Goal: Transaction & Acquisition: Purchase product/service

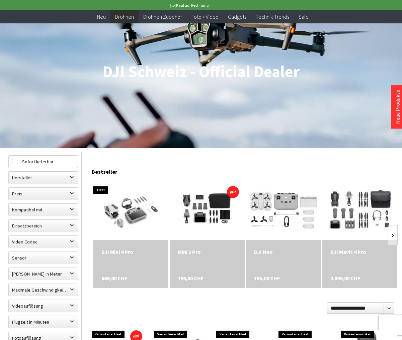
click at [190, 251] on div "Mini 5 Pro" at bounding box center [207, 252] width 59 height 8
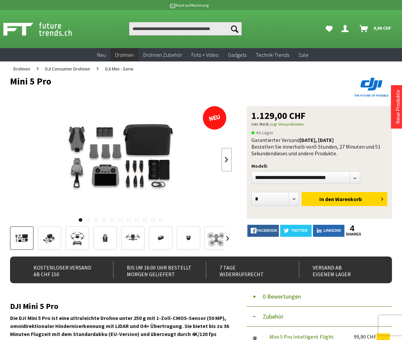
click at [226, 162] on link at bounding box center [226, 159] width 10 height 23
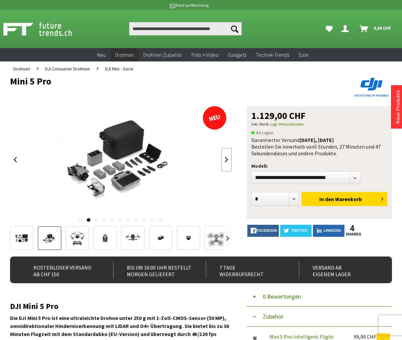
click at [227, 160] on link at bounding box center [226, 159] width 10 height 23
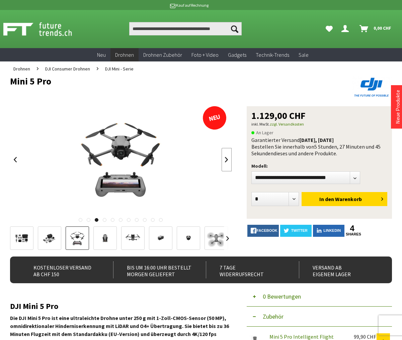
click at [227, 160] on link at bounding box center [226, 159] width 10 height 23
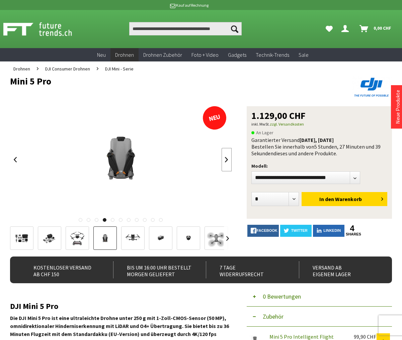
click at [227, 160] on link at bounding box center [226, 159] width 10 height 23
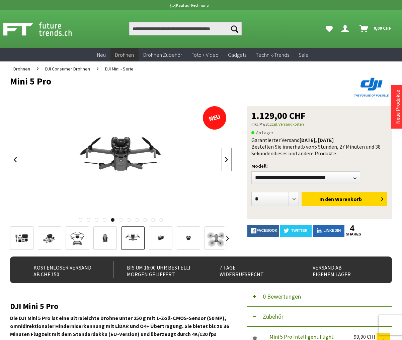
click at [227, 160] on link at bounding box center [226, 159] width 10 height 23
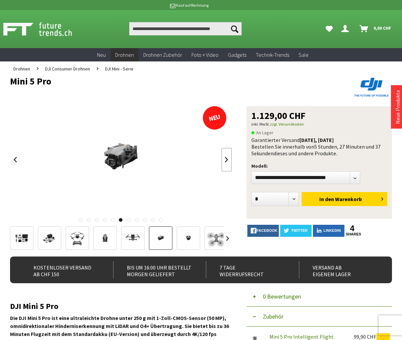
click at [227, 160] on link at bounding box center [226, 159] width 10 height 23
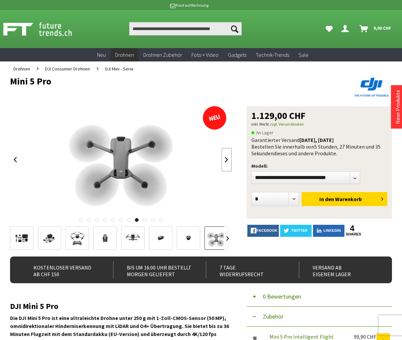
click at [227, 160] on link at bounding box center [226, 159] width 10 height 23
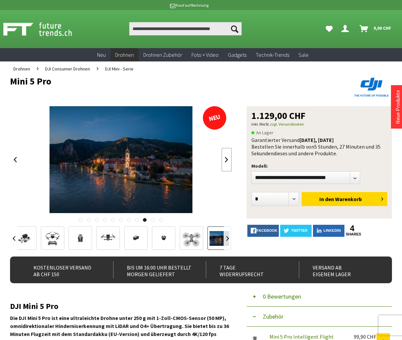
click at [227, 160] on link at bounding box center [226, 159] width 10 height 23
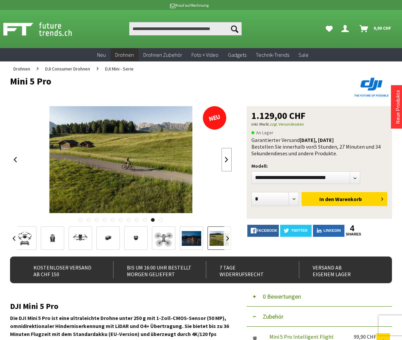
click at [227, 160] on link at bounding box center [226, 159] width 10 height 23
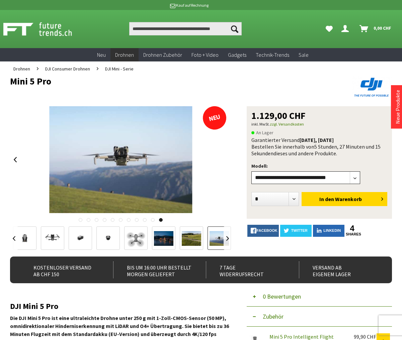
click at [352, 178] on select"] "**********" at bounding box center [305, 178] width 108 height 13
click at [251, 172] on select"] "**********" at bounding box center [305, 178] width 108 height 13
